Goal: Entertainment & Leisure: Consume media (video, audio)

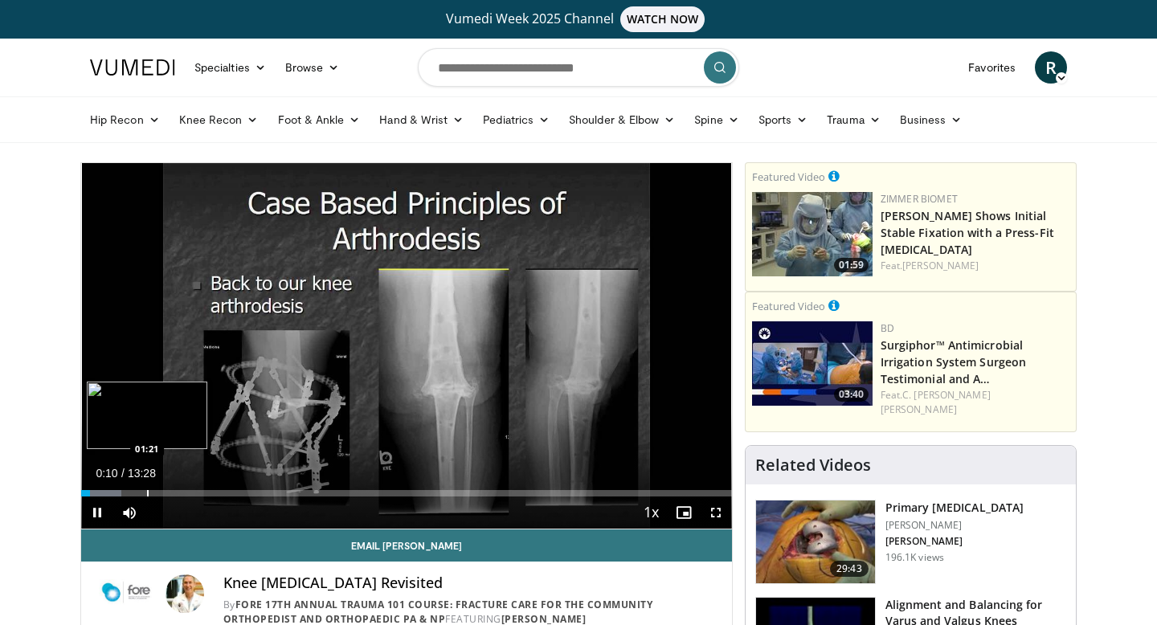
click at [147, 496] on video-js "**********" at bounding box center [406, 346] width 651 height 366
click at [140, 490] on div "Progress Bar" at bounding box center [141, 493] width 2 height 6
click at [127, 490] on div "Progress Bar" at bounding box center [128, 493] width 2 height 6
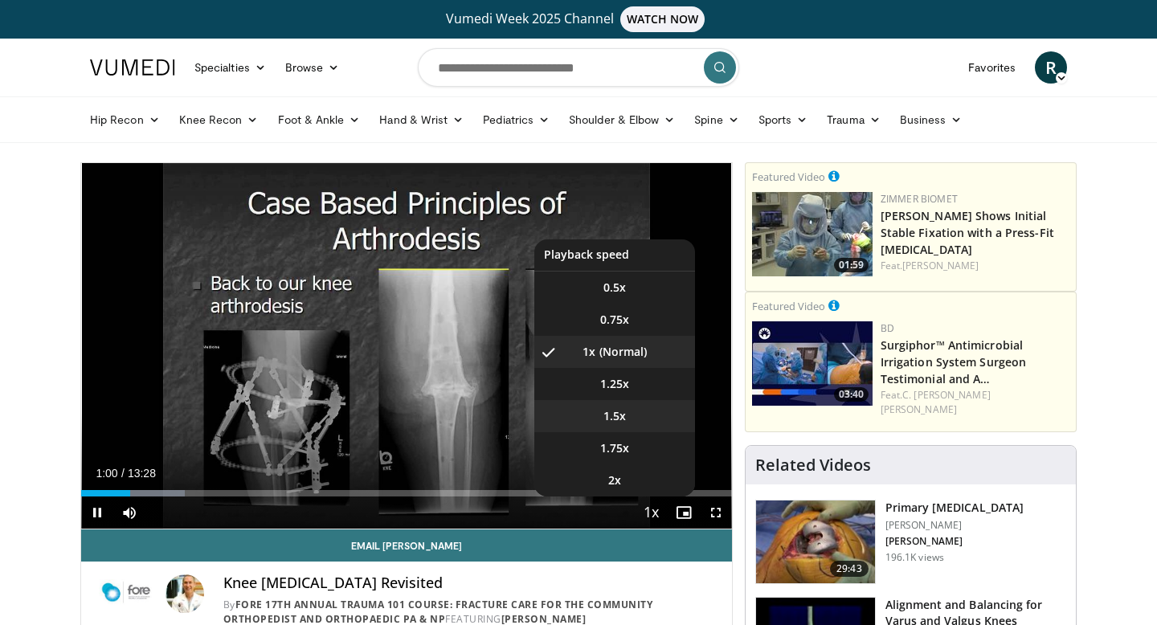
click at [622, 423] on span "1.5x" at bounding box center [615, 416] width 23 height 16
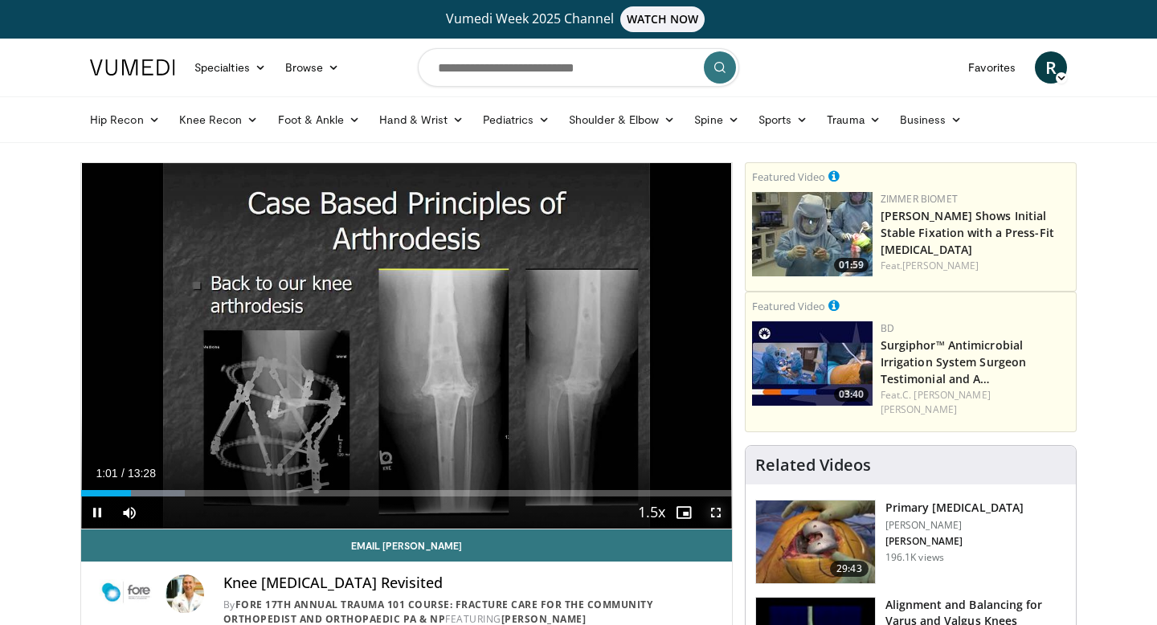
click at [712, 510] on span "Video Player" at bounding box center [716, 513] width 32 height 32
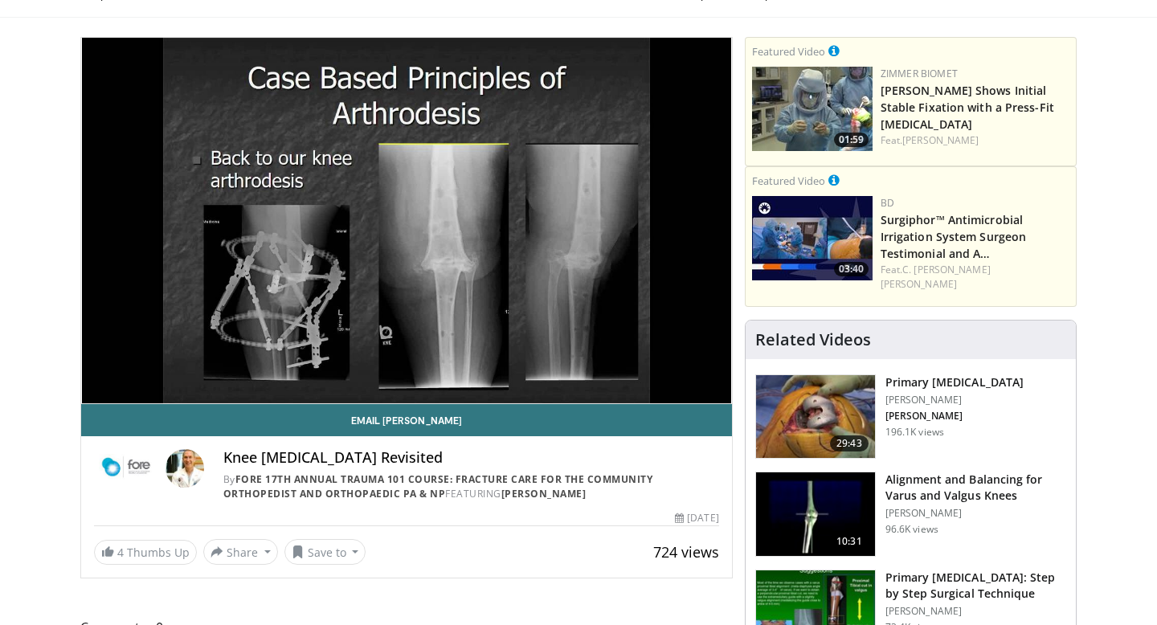
scroll to position [96, 0]
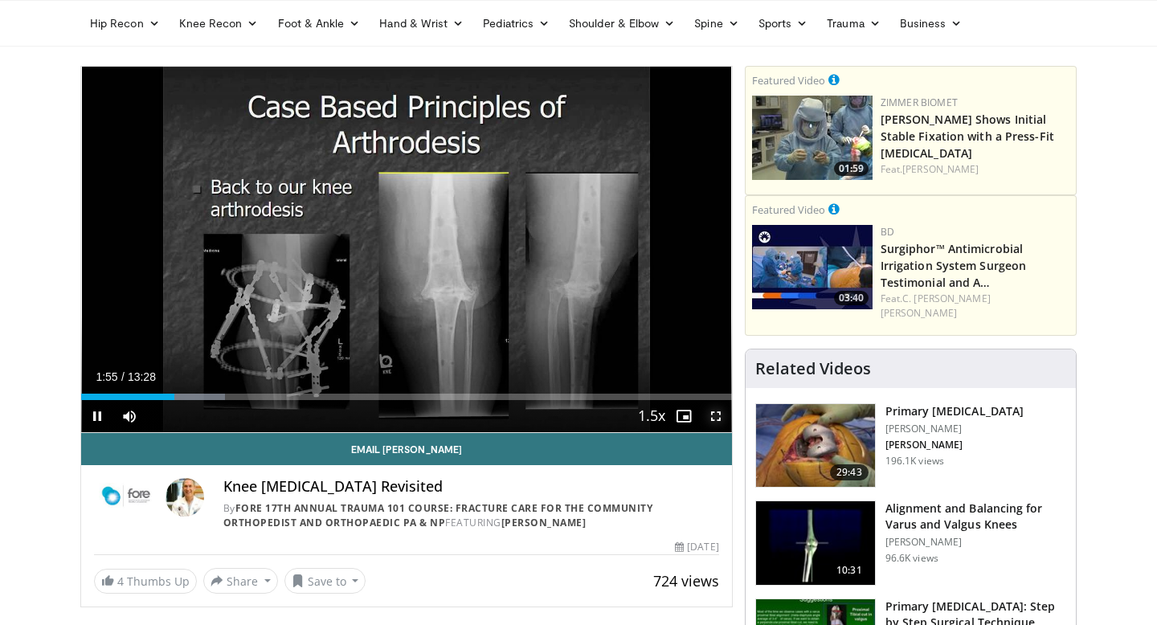
click at [717, 414] on span "Video Player" at bounding box center [716, 416] width 32 height 32
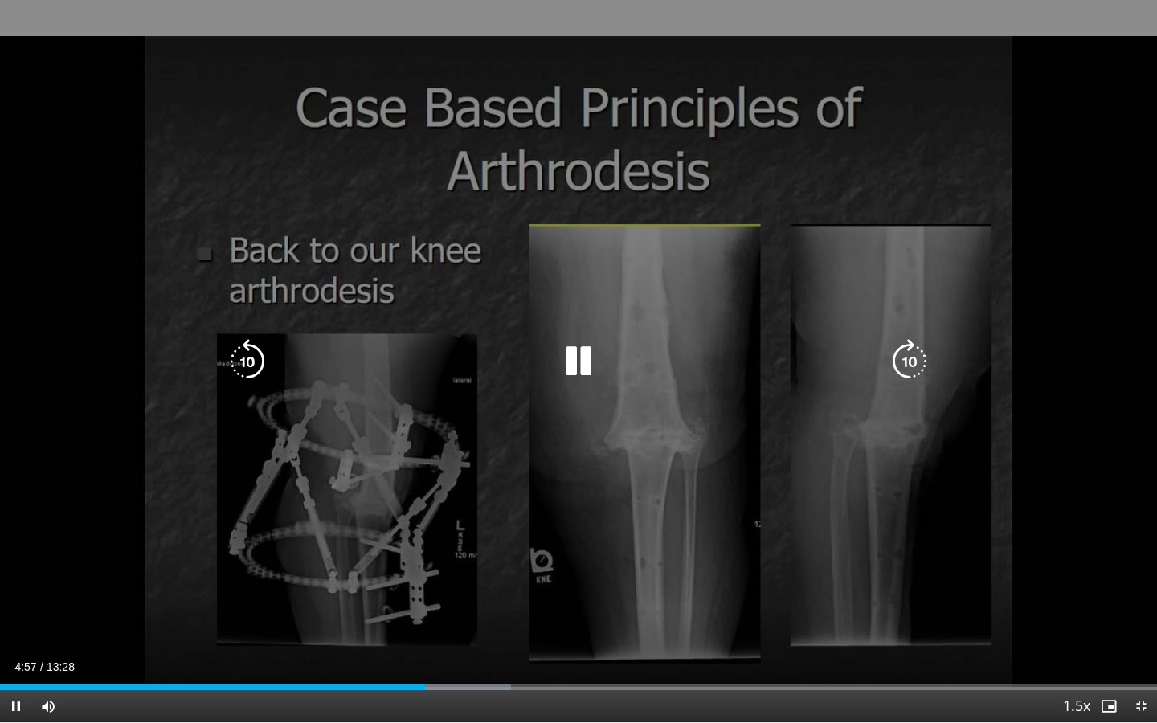
click at [525, 567] on div "10 seconds Tap to unmute" at bounding box center [578, 361] width 1157 height 722
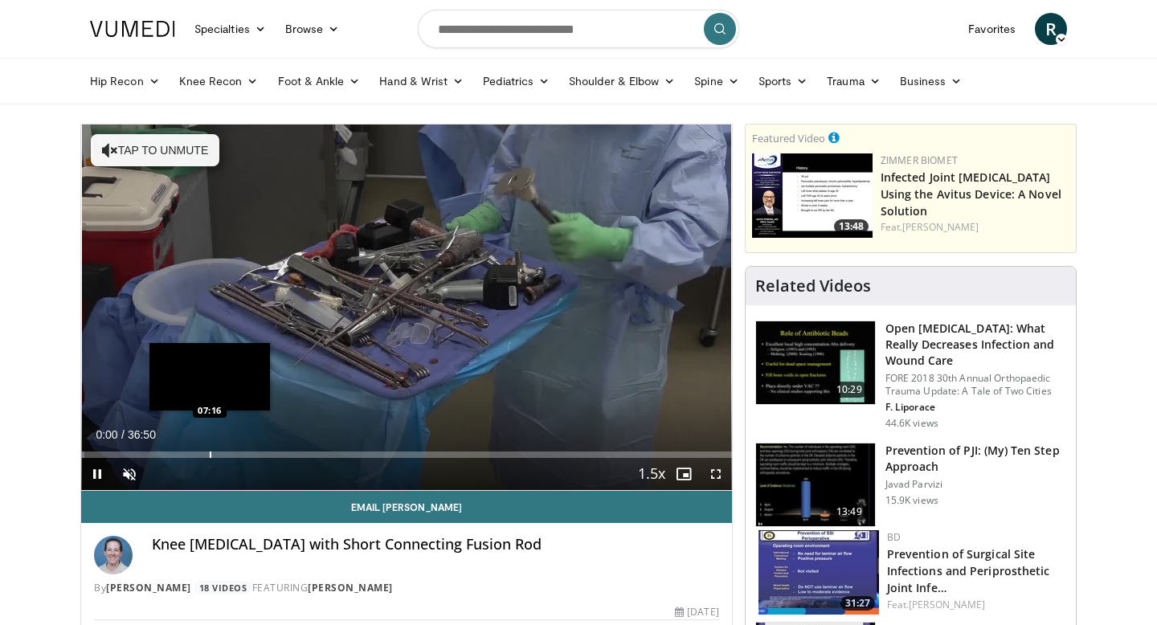
click at [210, 452] on div "Progress Bar" at bounding box center [211, 455] width 2 height 6
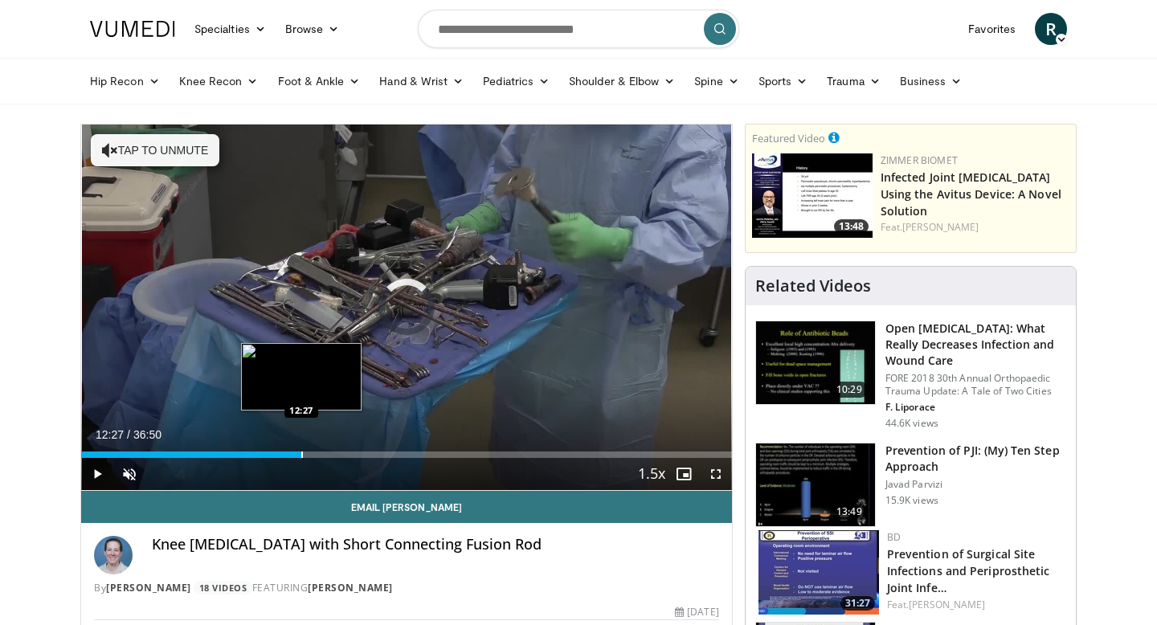
click at [301, 455] on div "Progress Bar" at bounding box center [302, 455] width 2 height 6
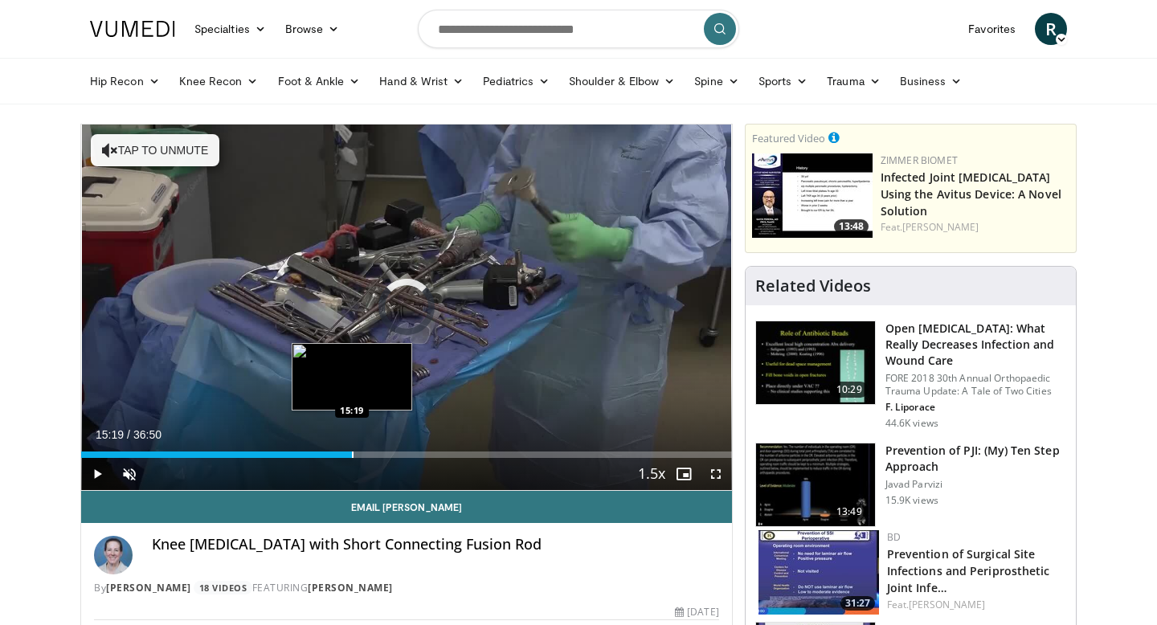
click at [352, 452] on div "Progress Bar" at bounding box center [353, 455] width 2 height 6
click at [362, 456] on div "Progress Bar" at bounding box center [363, 455] width 2 height 6
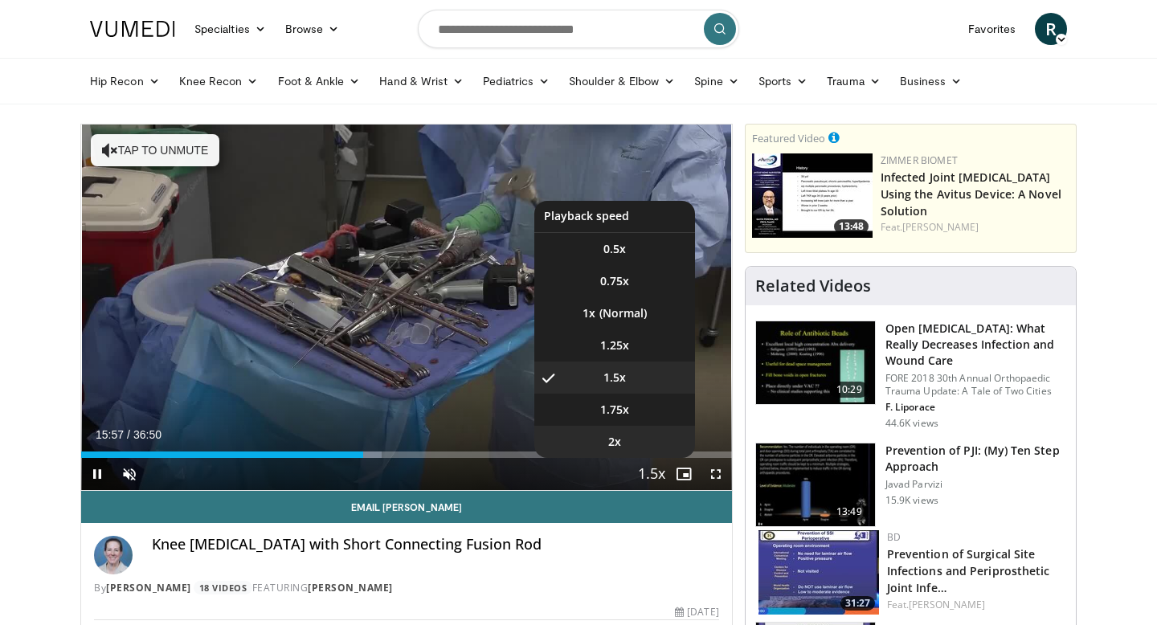
click at [620, 437] on span "2x" at bounding box center [614, 442] width 13 height 16
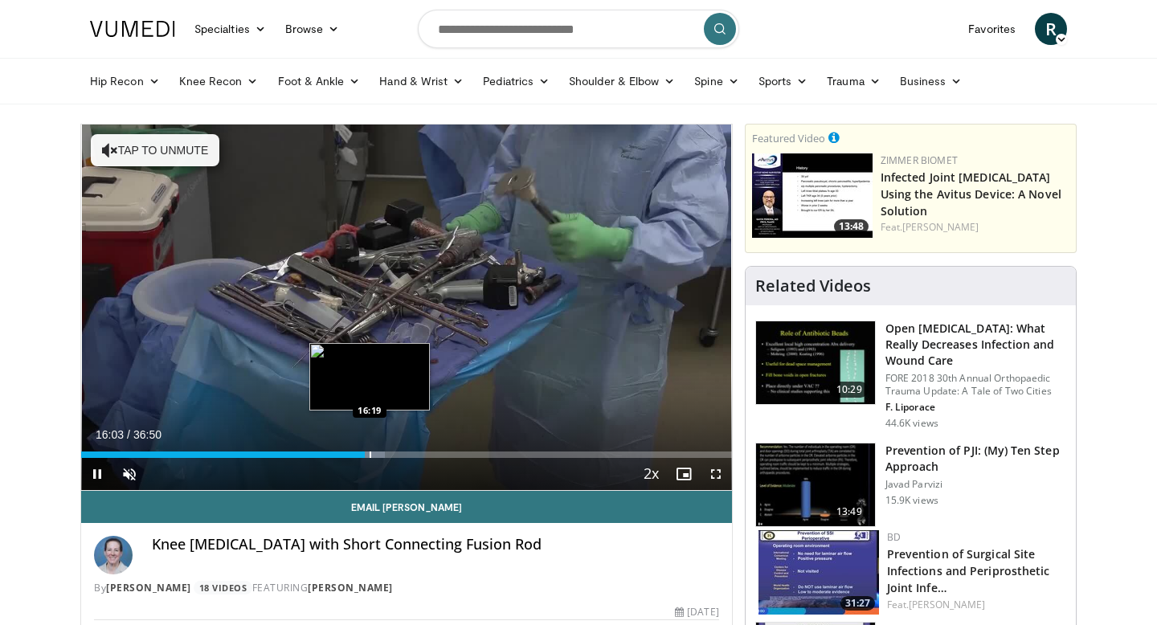
click at [370, 454] on div "Progress Bar" at bounding box center [371, 455] width 2 height 6
click at [399, 454] on div "Progress Bar" at bounding box center [400, 455] width 2 height 6
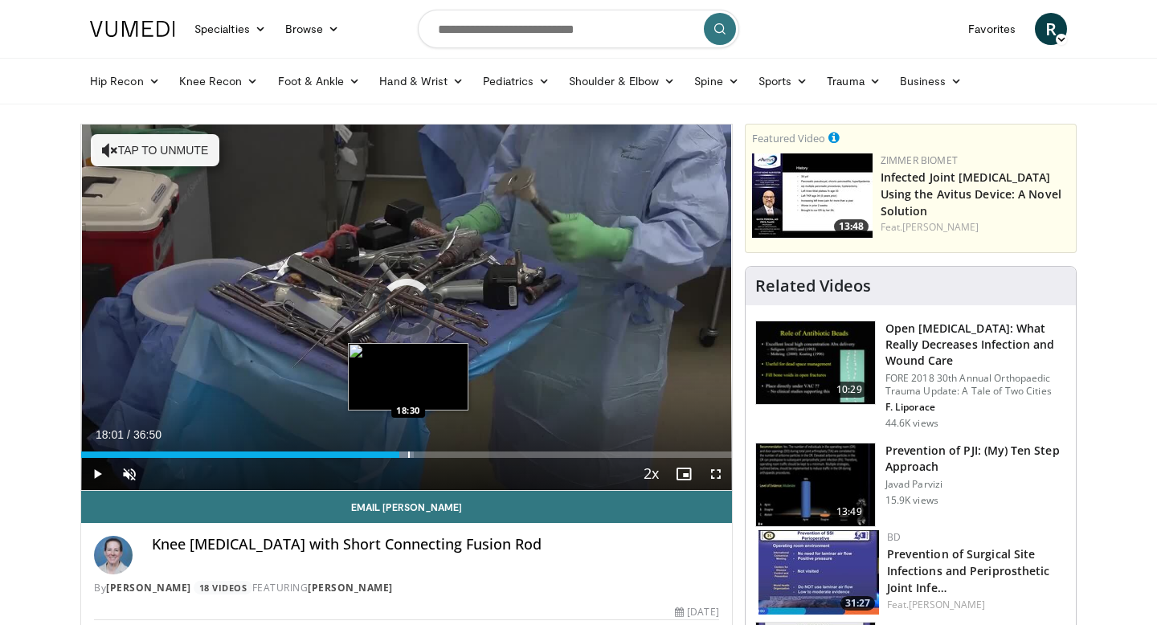
click at [408, 454] on div "Progress Bar" at bounding box center [409, 455] width 2 height 6
click at [438, 452] on div "Progress Bar" at bounding box center [439, 455] width 2 height 6
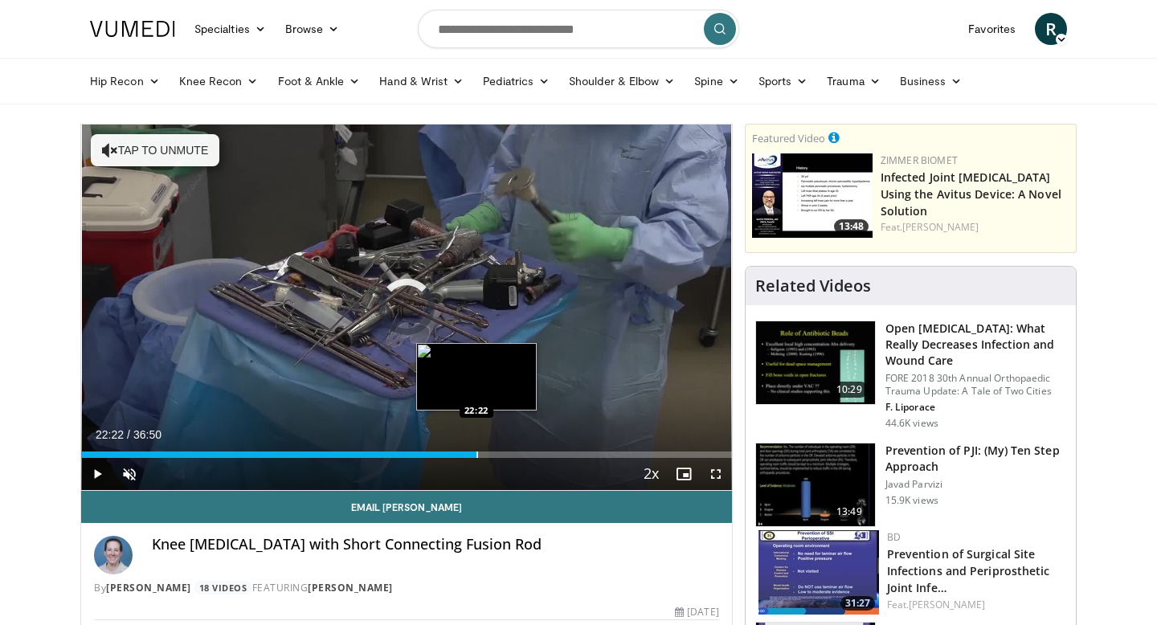
click at [477, 455] on div "Progress Bar" at bounding box center [478, 455] width 2 height 6
click at [501, 456] on div "Progress Bar" at bounding box center [502, 455] width 2 height 6
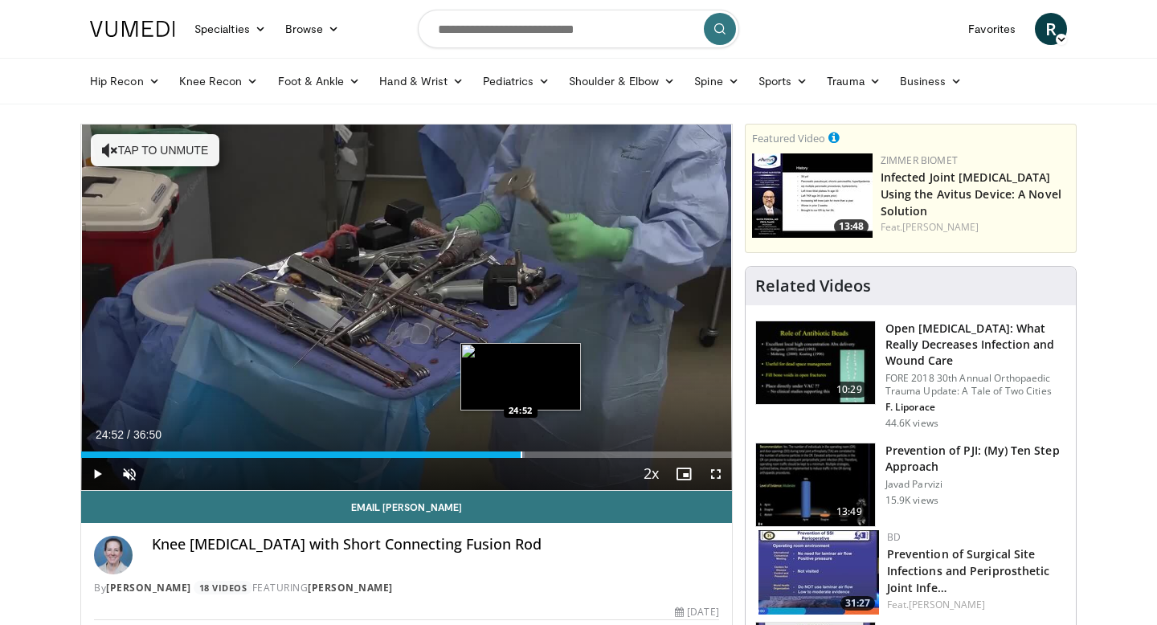
click at [521, 454] on div "Progress Bar" at bounding box center [522, 455] width 2 height 6
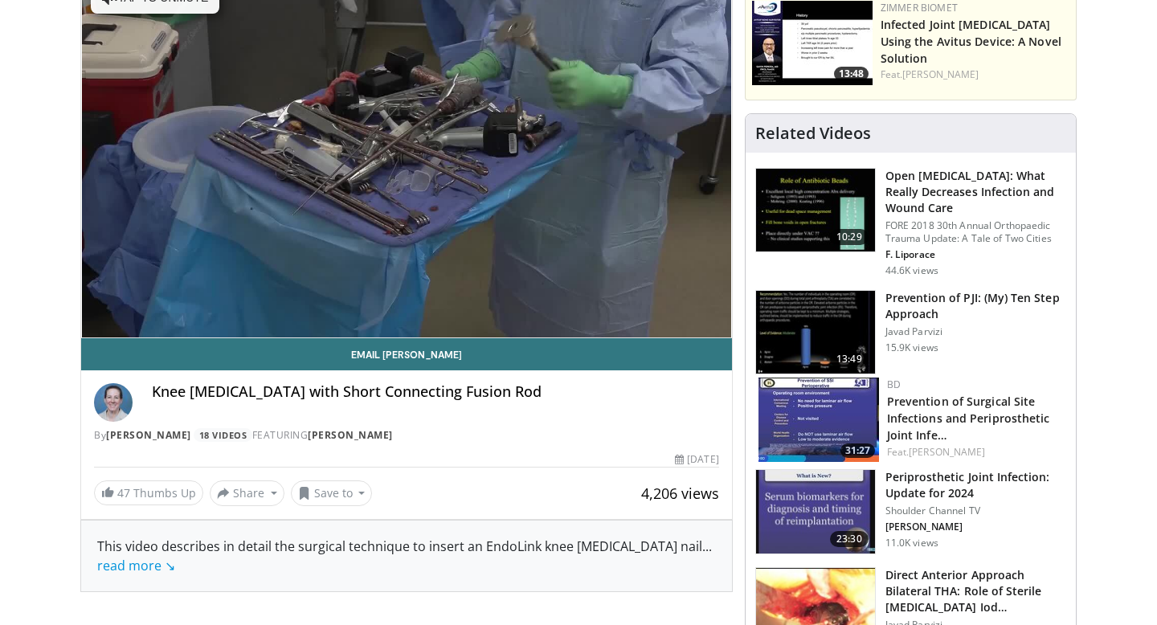
scroll to position [89, 0]
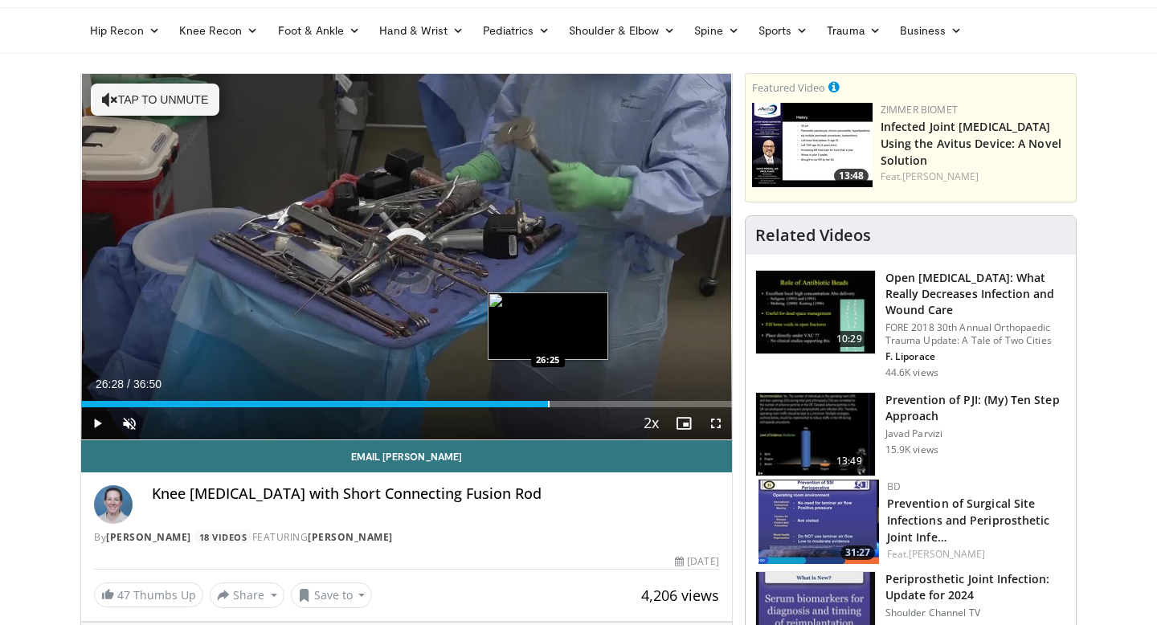
click at [549, 406] on div "Progress Bar" at bounding box center [549, 404] width 2 height 6
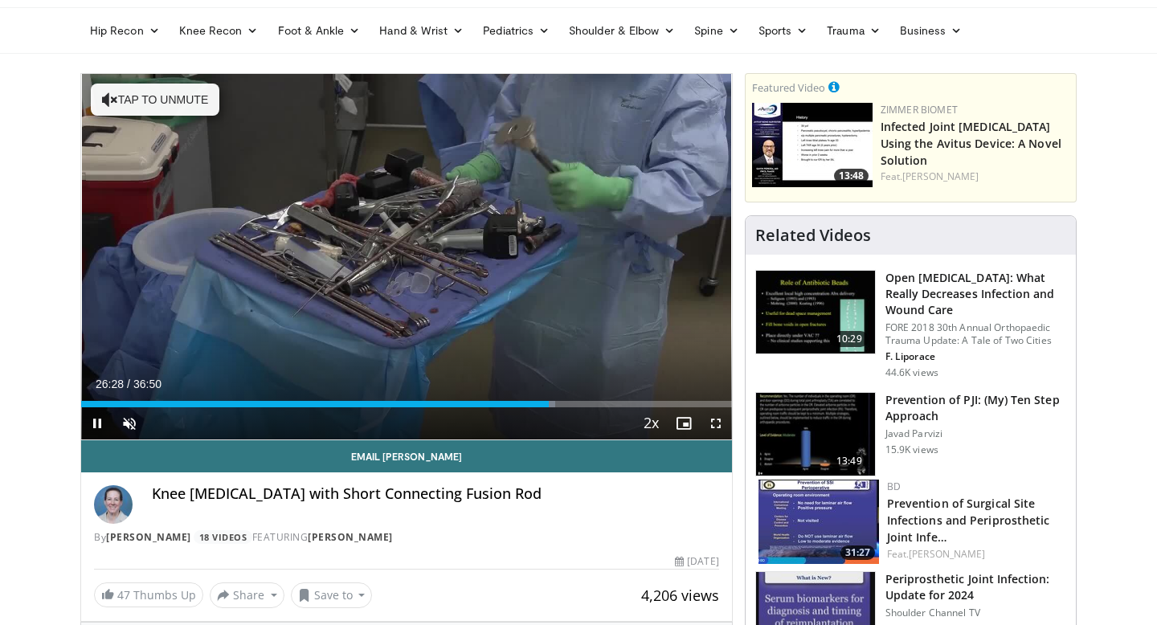
click at [575, 407] on div "Current Time 26:28 / Duration 36:50 Pause Skip Backward Skip Forward Unmute Loa…" at bounding box center [406, 423] width 651 height 32
click at [610, 404] on div "Progress Bar" at bounding box center [611, 404] width 2 height 6
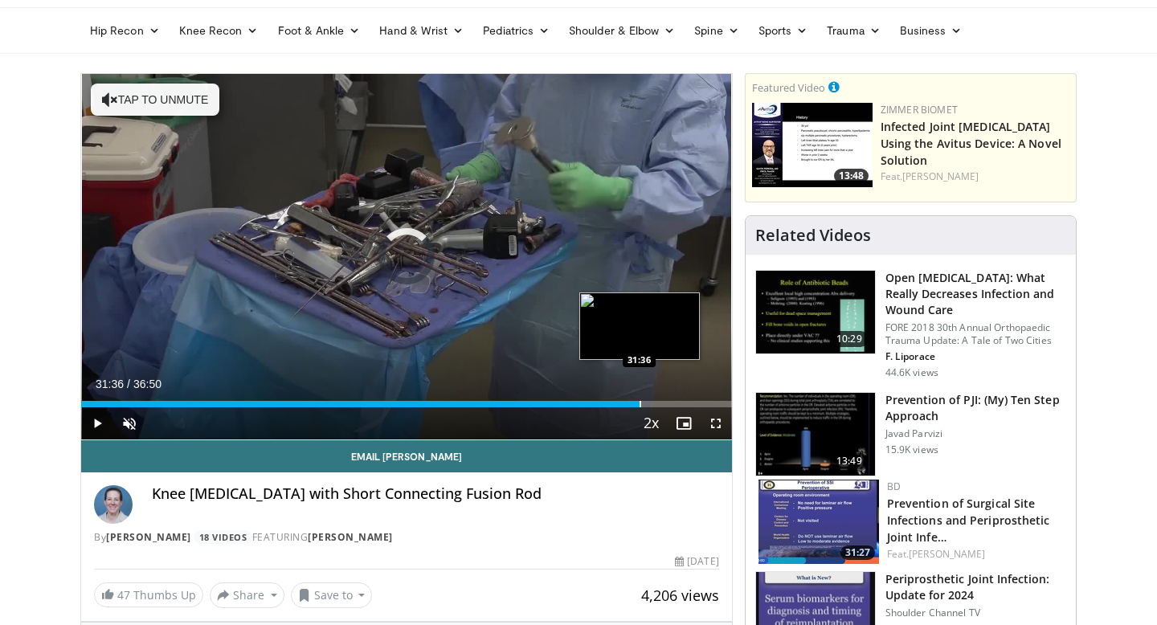
click at [640, 404] on div "Progress Bar" at bounding box center [641, 404] width 2 height 6
click at [612, 404] on div "Progress Bar" at bounding box center [613, 404] width 2 height 6
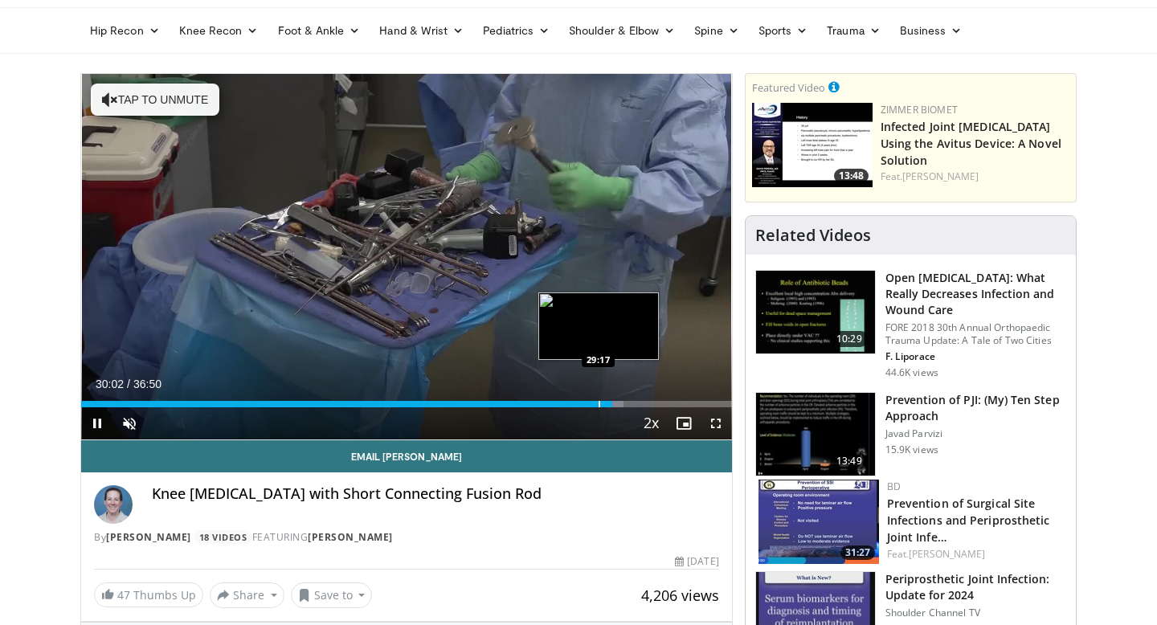
click at [599, 404] on div "Progress Bar" at bounding box center [600, 404] width 2 height 6
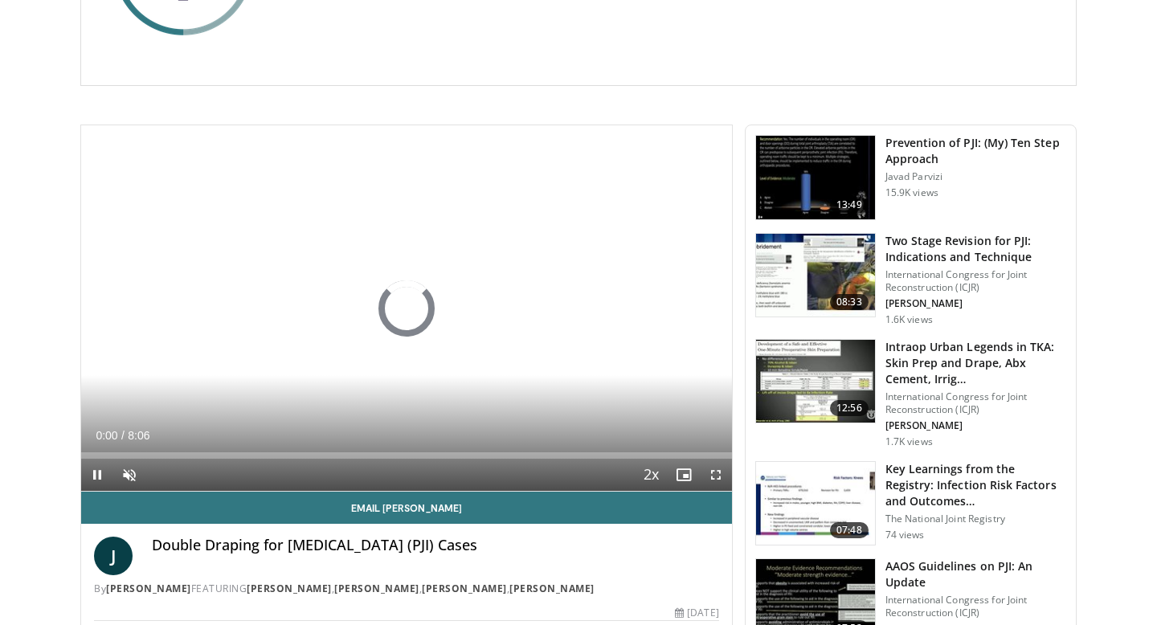
scroll to position [334, 0]
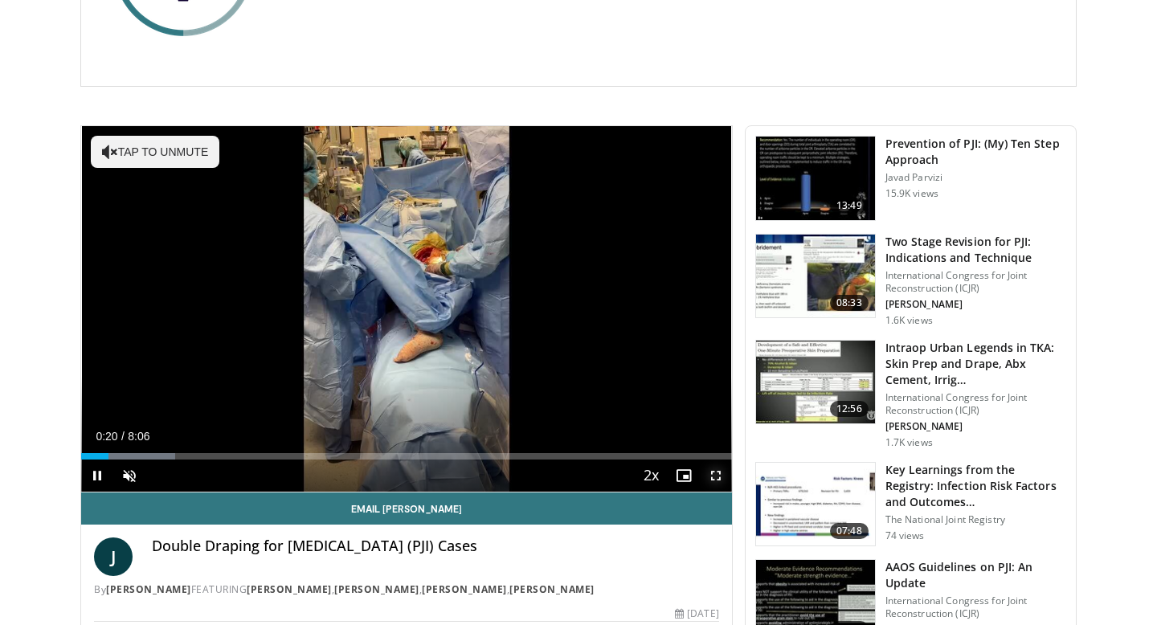
click at [713, 473] on span "Video Player" at bounding box center [716, 476] width 32 height 32
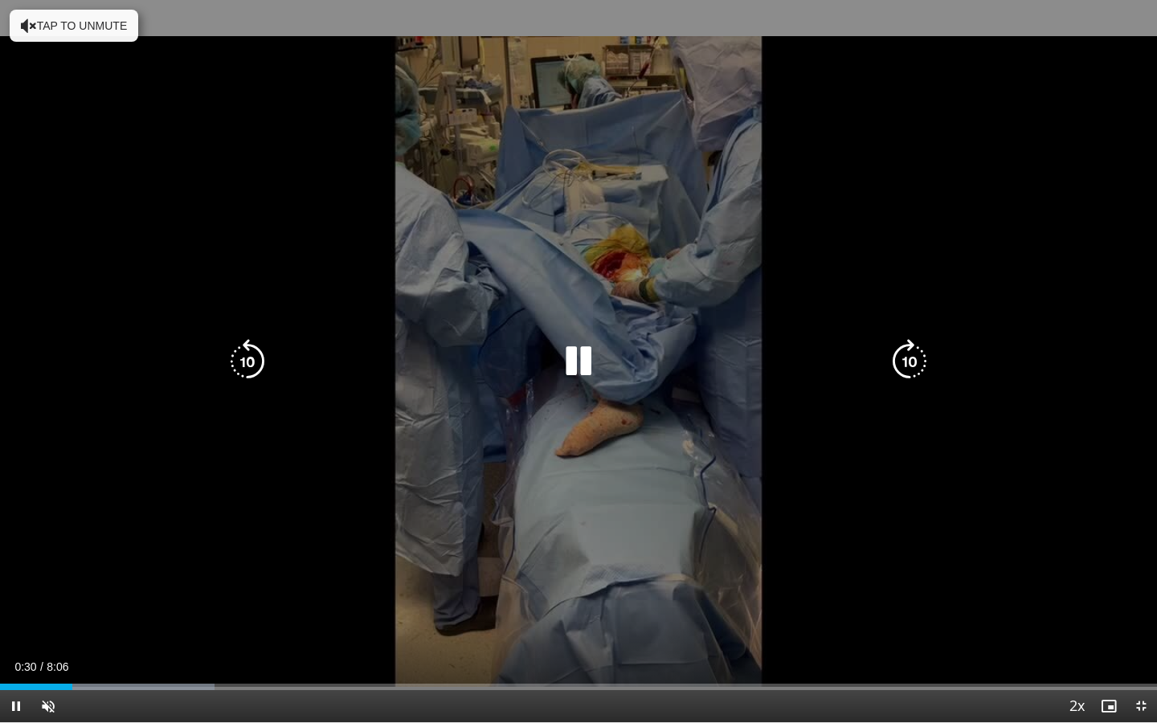
click at [96, 31] on button "Tap to unmute" at bounding box center [74, 26] width 129 height 32
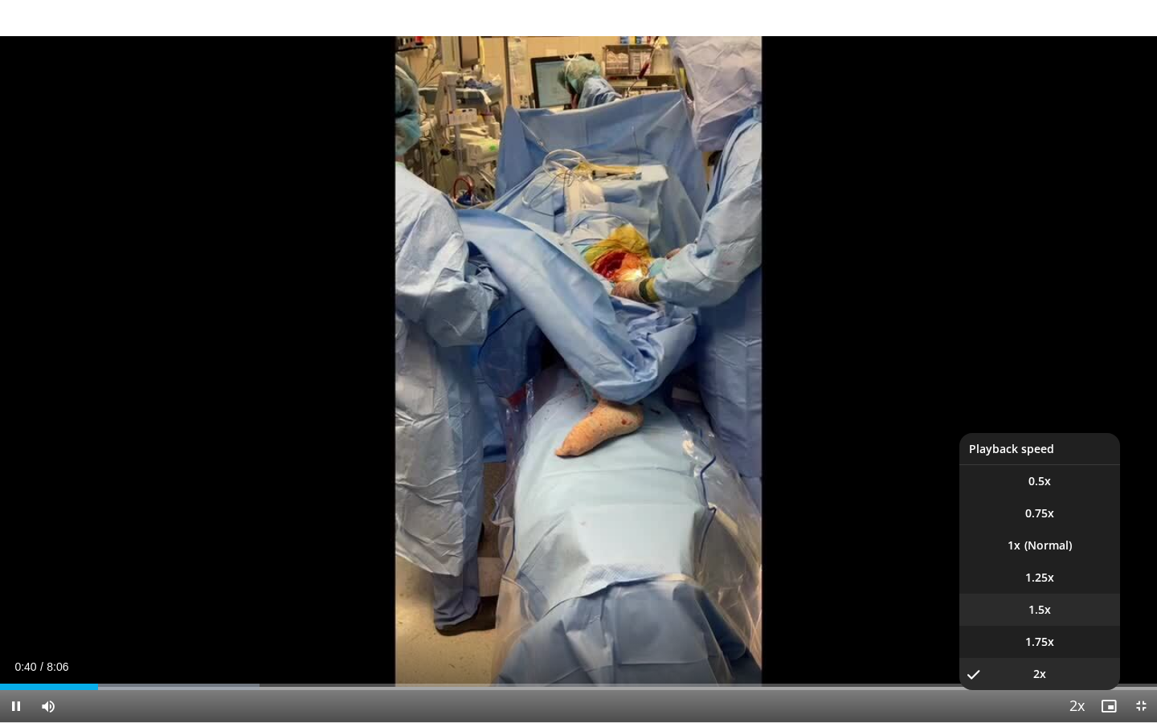
click at [1054, 614] on li "1.5x" at bounding box center [1040, 610] width 161 height 32
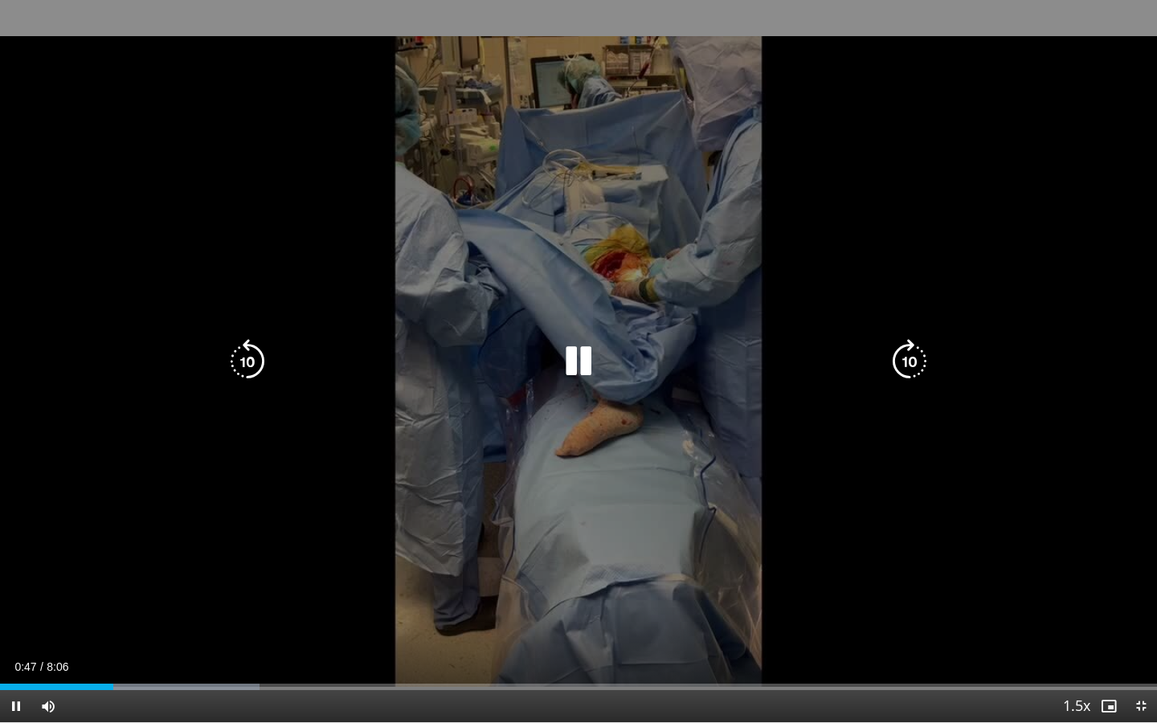
click at [1034, 435] on div "10 seconds Tap to unmute" at bounding box center [578, 361] width 1157 height 722
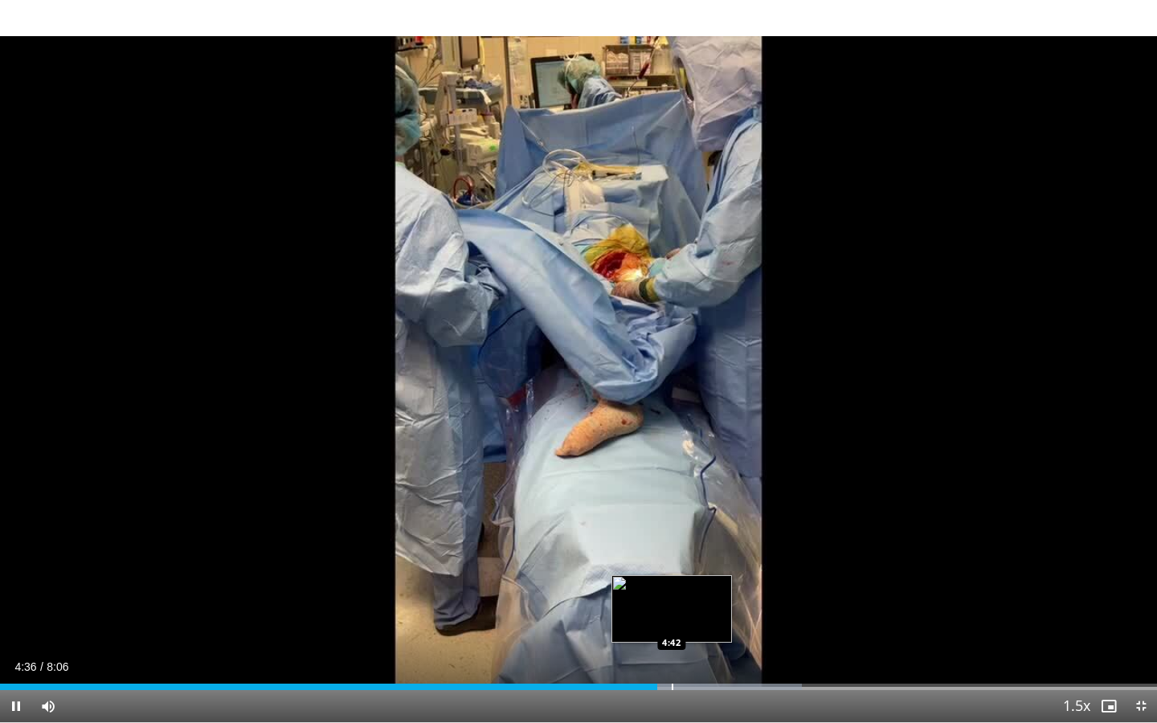
click at [672, 624] on div "Progress Bar" at bounding box center [673, 687] width 2 height 6
click at [706, 624] on div "Progress Bar" at bounding box center [707, 687] width 2 height 6
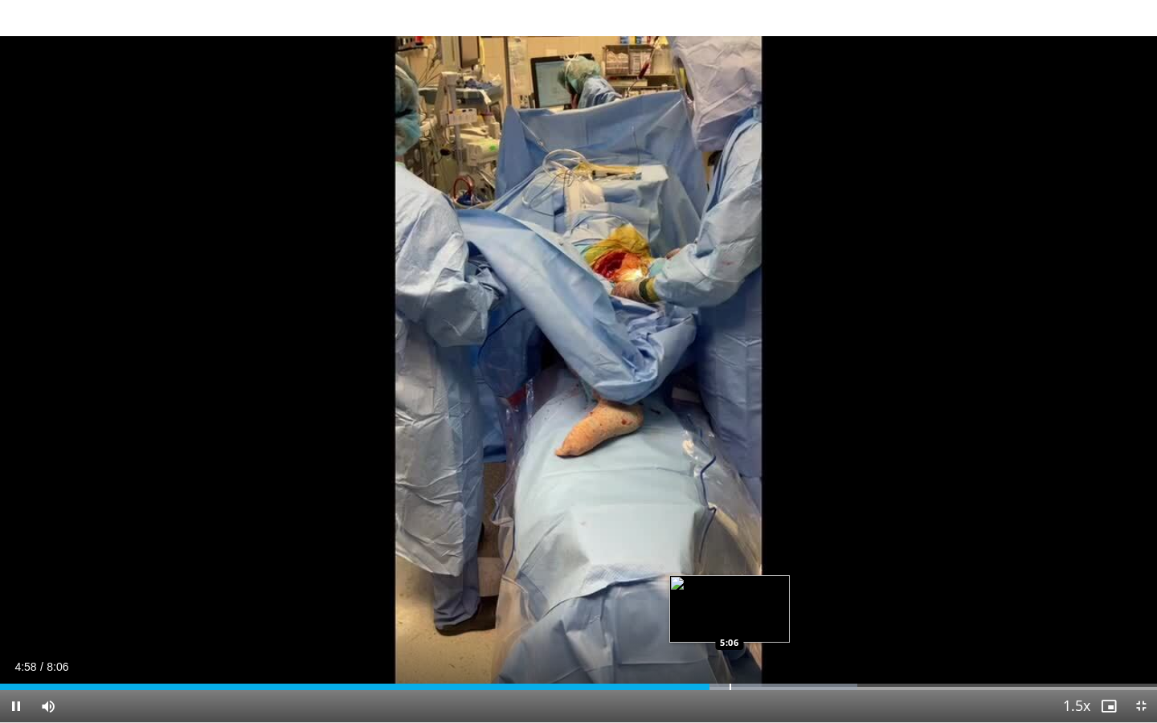
click at [730, 624] on div "Progress Bar" at bounding box center [731, 687] width 2 height 6
